Goal: Book appointment/travel/reservation

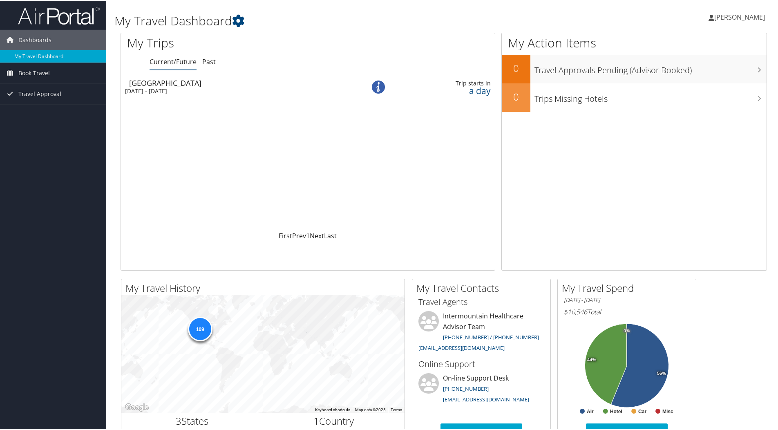
click at [321, 15] on h1 "My Travel Dashboard" at bounding box center [333, 19] width 439 height 17
click at [34, 70] on span "Book Travel" at bounding box center [33, 72] width 31 height 20
click at [34, 98] on link "Book/Manage Online Trips" at bounding box center [53, 101] width 106 height 12
